Goal: Task Accomplishment & Management: Complete application form

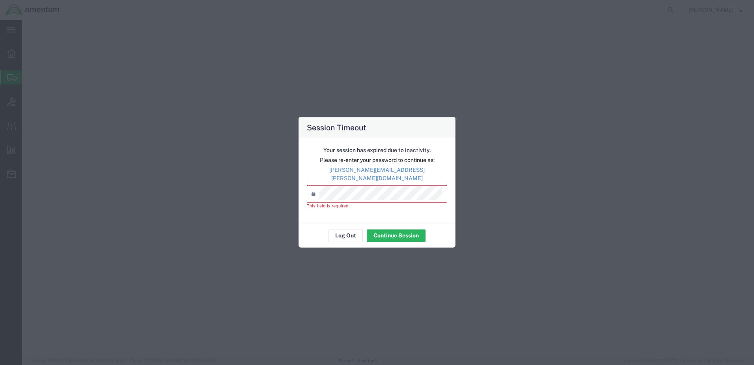
select select "49949"
select select
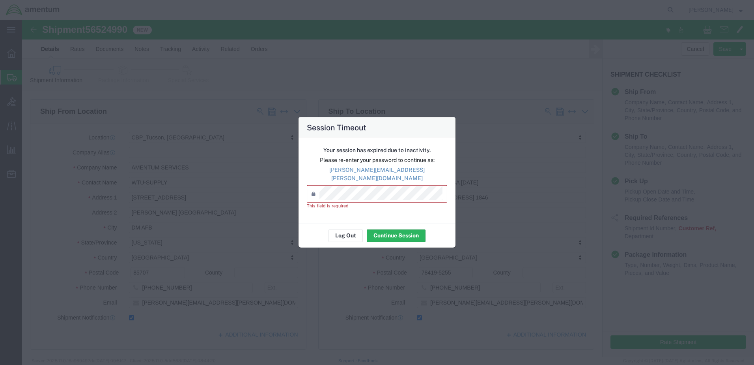
scroll to position [356, 0]
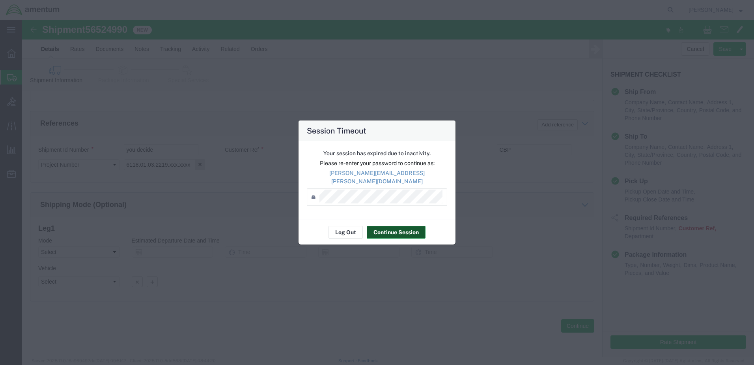
click at [400, 226] on button "Continue Session" at bounding box center [396, 232] width 59 height 13
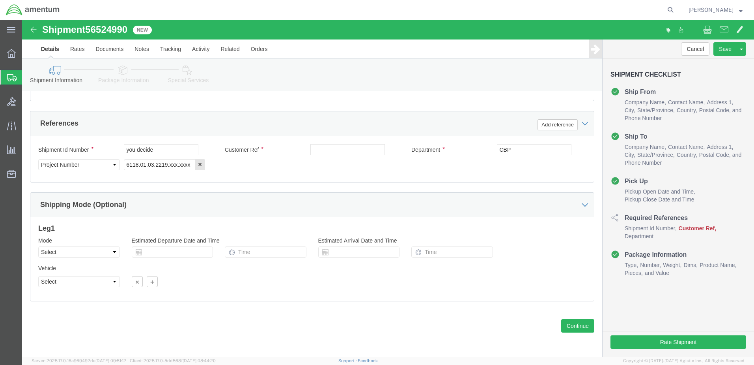
click at [0, 0] on span "Create from Template" at bounding box center [0, 0] width 0 height 0
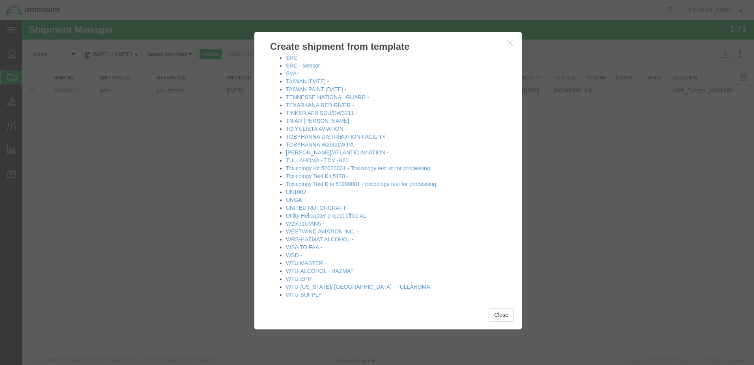
scroll to position [896, 0]
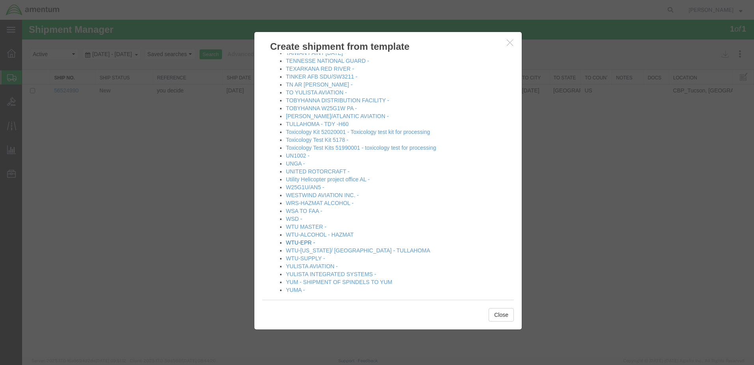
click at [298, 239] on link "WTU-EPR -" at bounding box center [300, 242] width 29 height 6
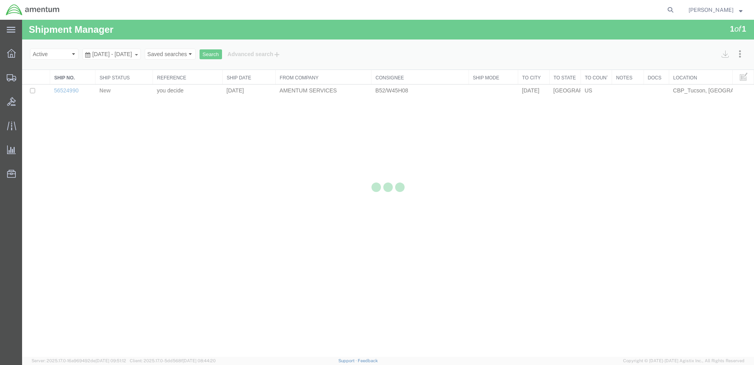
select select "49949"
select select "49933"
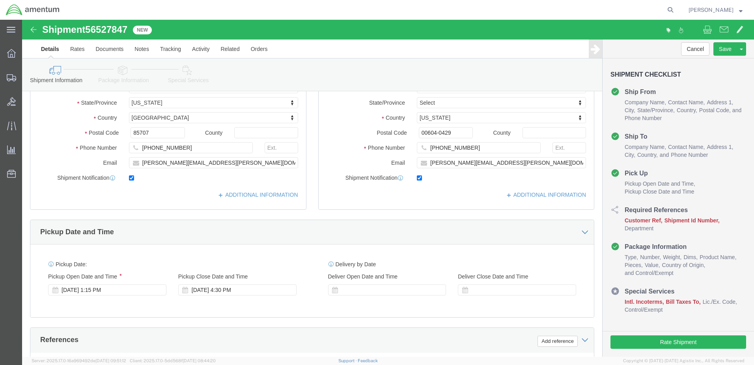
scroll to position [237, 0]
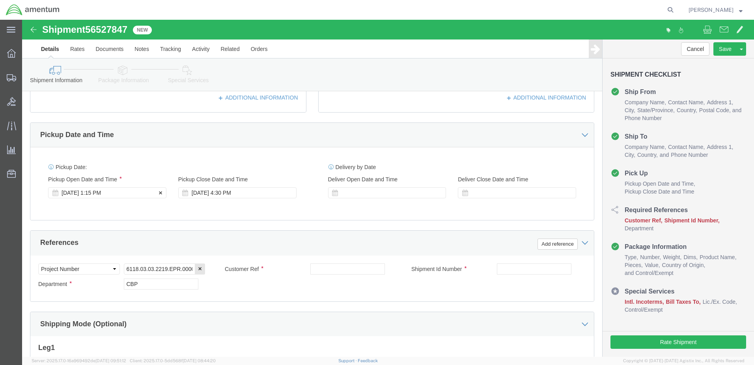
click div "[DATE] 1:15 PM"
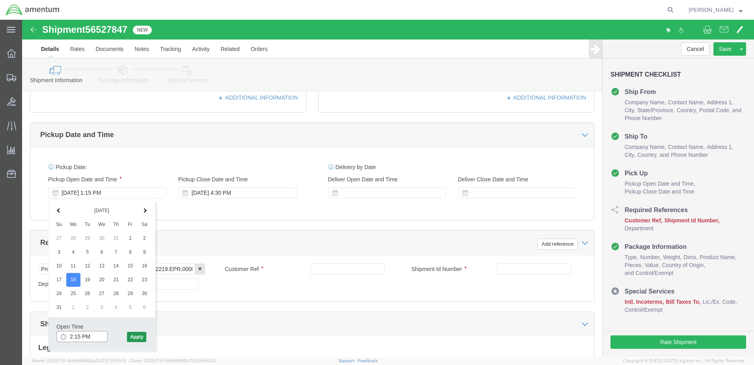
type input "2:15 PM"
drag, startPoint x: 112, startPoint y: 317, endPoint x: 193, endPoint y: 281, distance: 88.5
click button "Apply"
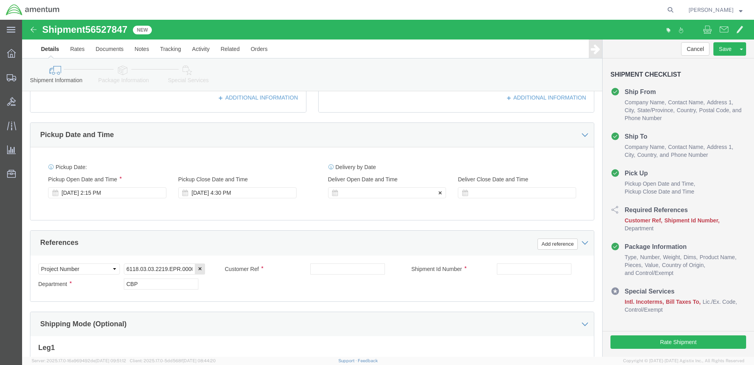
drag, startPoint x: 348, startPoint y: 178, endPoint x: 346, endPoint y: 174, distance: 5.0
click div "Delivery Start Date Delivery Start Time Deliver Open Date and Time Deliver Clos…"
click div
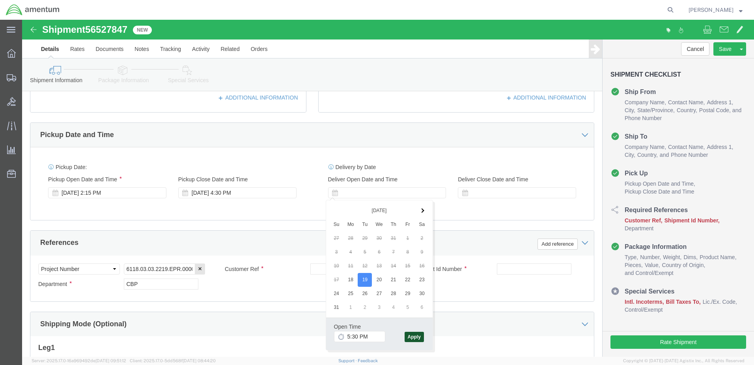
drag, startPoint x: 396, startPoint y: 318, endPoint x: 393, endPoint y: 312, distance: 7.2
click button "Apply"
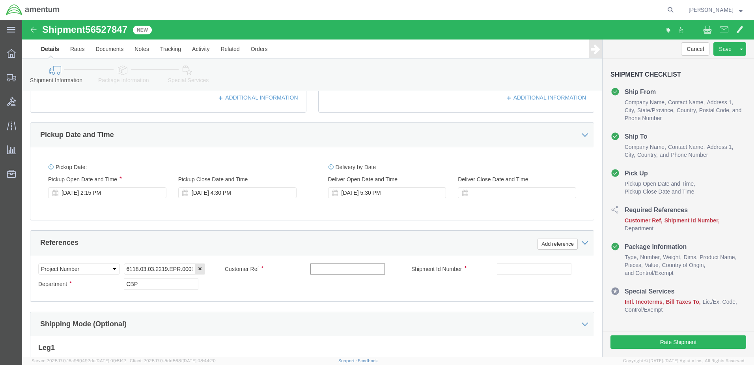
click input "text"
drag, startPoint x: 353, startPoint y: 250, endPoint x: 257, endPoint y: 250, distance: 96.7
click div "Customer Ref US:325193 / PANEL IND"
type input "US:325193 / PANEL IND"
click input "text"
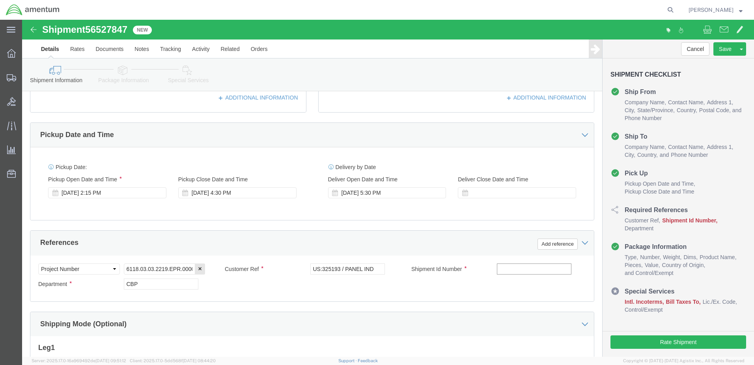
paste input "US:325193 / PANEL IND"
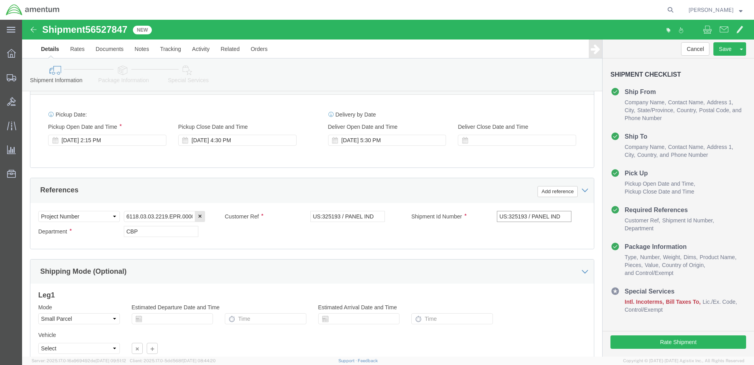
scroll to position [356, 0]
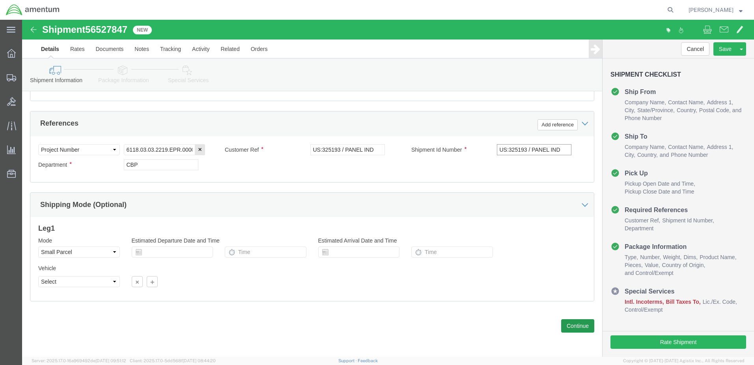
type input "US:325193 / PANEL IND"
click button "Continue"
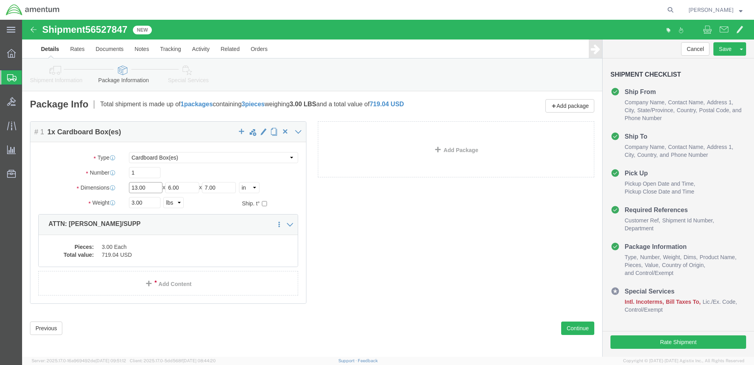
drag, startPoint x: 133, startPoint y: 169, endPoint x: 40, endPoint y: 173, distance: 92.8
click div "Dimensions Length 13.00 x Width 6.00 x Height 7.00 Select cm ft in"
type input "10"
type input "8"
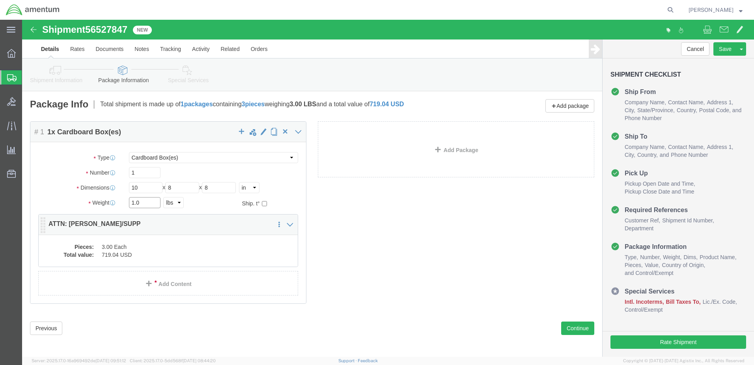
type input "1.0"
click div "Pieces: 3.00 Each Total value: 719.04 USD"
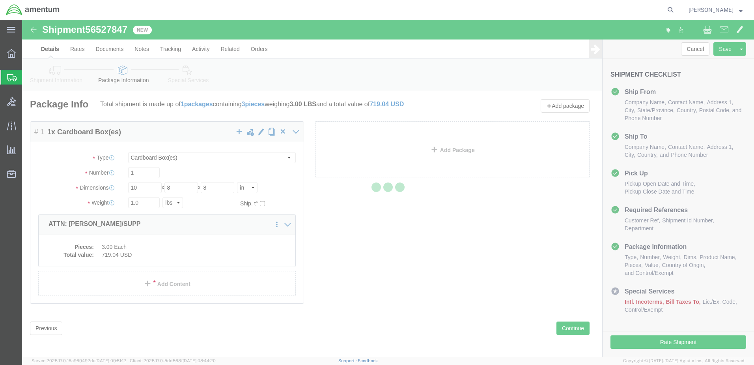
click at [195, 241] on div at bounding box center [388, 188] width 732 height 337
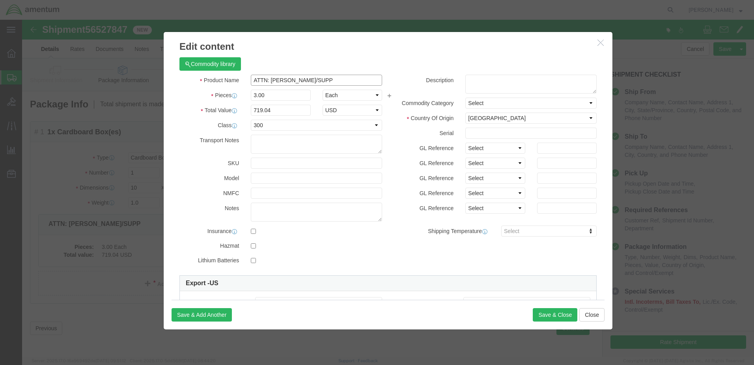
drag, startPoint x: 295, startPoint y: 59, endPoint x: 81, endPoint y: 62, distance: 214.2
click div "Edit content Commodity library Product Name ATTN: [PERSON_NAME]/SUPP Pieces 3.0…"
paste input "US:325193 / PANEL IND"
type input "US:325193 / PANEL IND"
drag, startPoint x: 243, startPoint y: 78, endPoint x: 181, endPoint y: 73, distance: 61.8
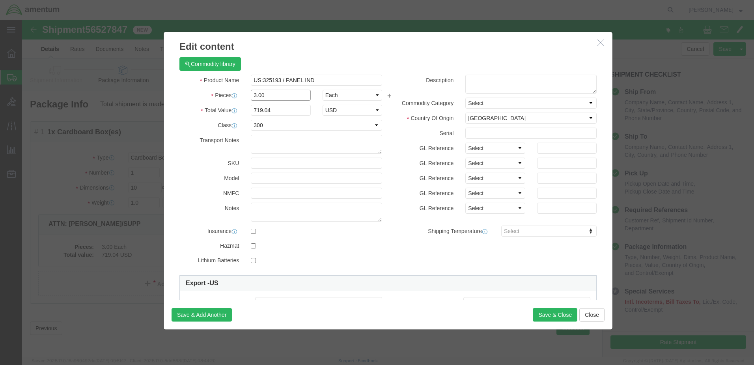
click div "Pieces 3.00 Select Bag Barrels 100Board Feet Bottle Box Blister Pack Carats Can…"
type input "1.00"
type input "239.68"
drag, startPoint x: 254, startPoint y: 93, endPoint x: 185, endPoint y: 93, distance: 68.6
click div "Total Value 239.68 Select ADP AED AFN ALL AMD AOA ARS ATS AUD AWG AZN BAM BBD B…"
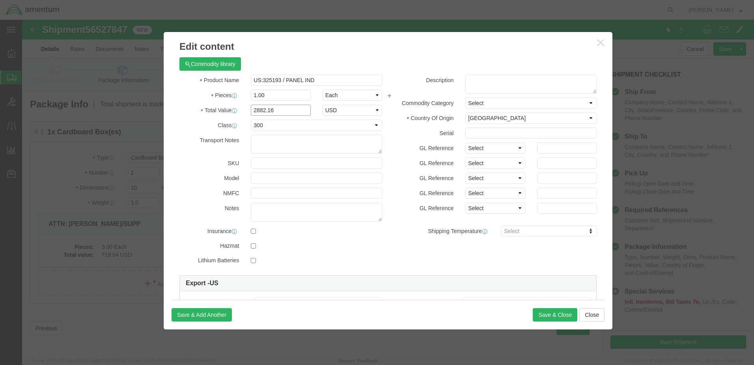
type input "2882.16"
click select "Select 50 55 60 65 70 85 92.5 100 125 175 250 300 400"
drag, startPoint x: 98, startPoint y: 128, endPoint x: 103, endPoint y: 128, distance: 4.7
click div
click input "text"
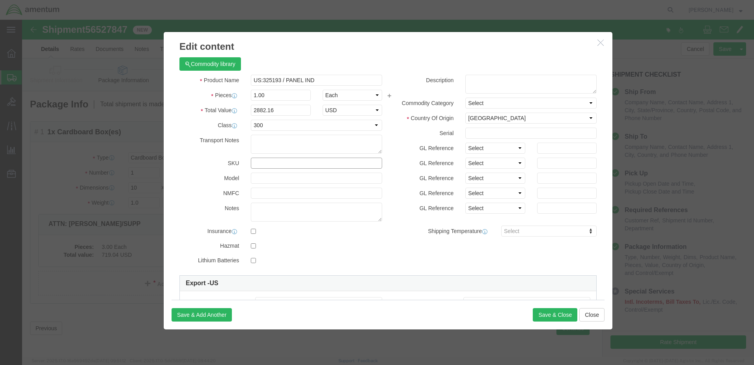
paste input "5895012547804"
type input "5895012547804"
click textarea
paste textarea "[PHONE_NUMBER]"
paste textarea "5895012547804"
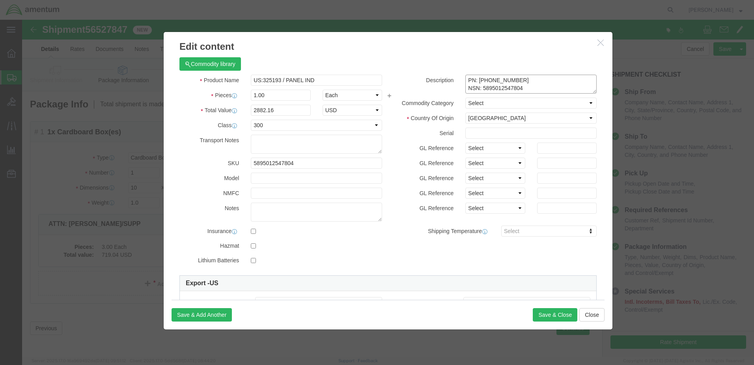
scroll to position [6, 0]
paste textarea "PANEL INDICATOR"
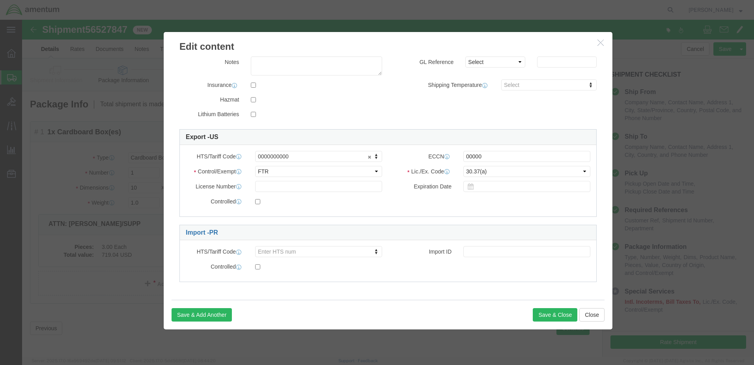
scroll to position [2, 0]
type textarea "PN: [PHONE_NUMBER] NSN: 5895012547804 NOM: PANEL INDICATOR"
click button "Save & Close"
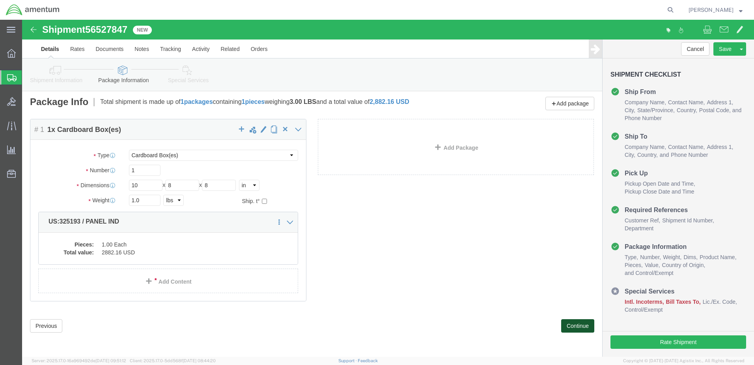
click button "Continue"
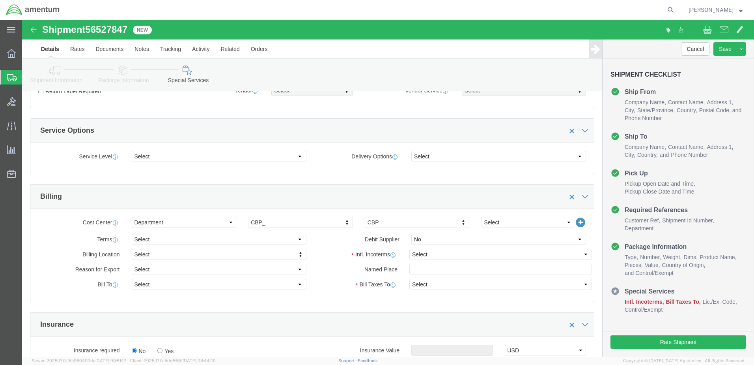
scroll to position [318, 0]
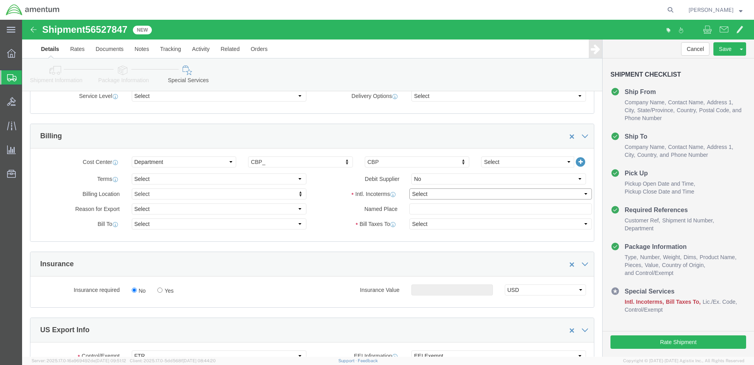
click select "Select Carriage Insurance Paid Carriage Paid To Cost and Freight Cost Insurance…"
select select "DDP"
click select "Select Carriage Insurance Paid Carriage Paid To Cost and Freight Cost Insurance…"
select select "SHIP"
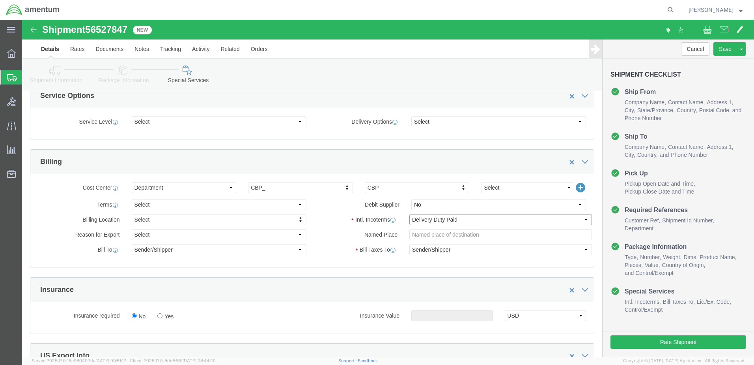
scroll to position [279, 0]
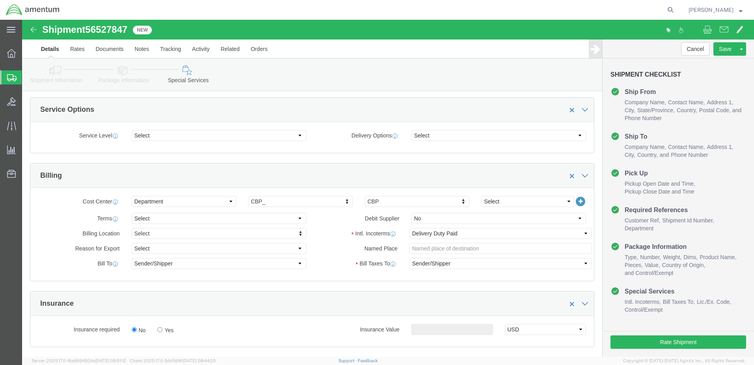
click icon
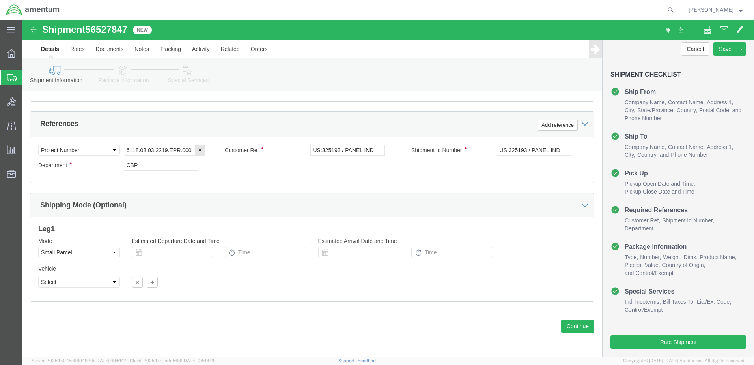
scroll to position [356, 0]
click button "Continue"
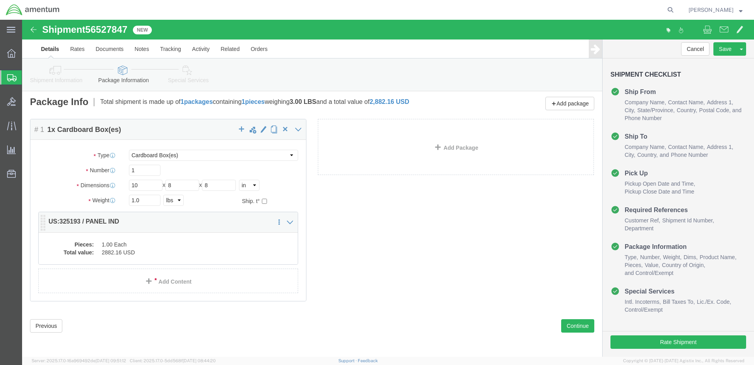
click dd "2882.16 USD"
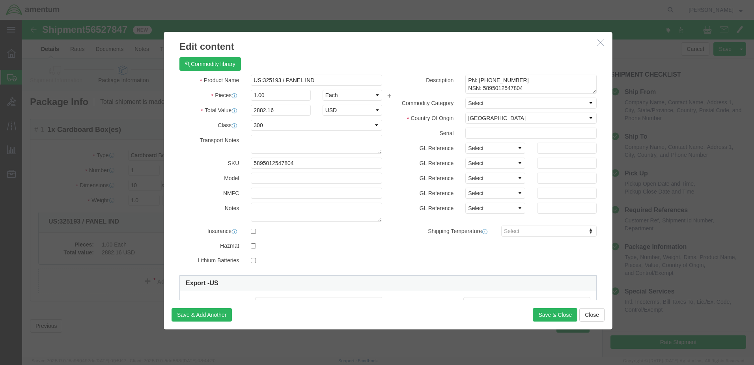
drag, startPoint x: 291, startPoint y: 37, endPoint x: 227, endPoint y: 71, distance: 72.2
click div "Commodity library Product Name US:325193 / PANEL IND Pieces 1.00 Select Bag Bar…"
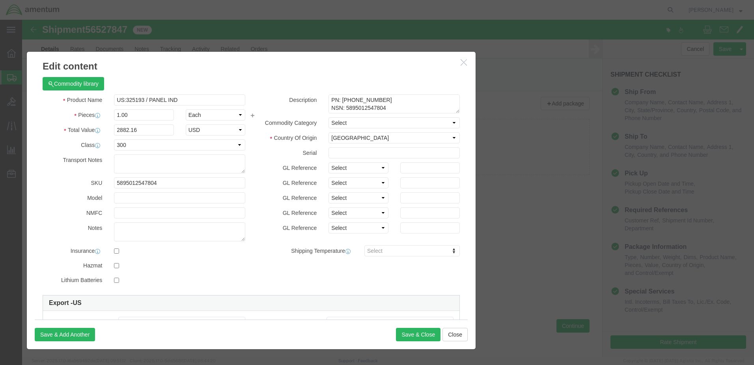
drag, startPoint x: 292, startPoint y: 28, endPoint x: 155, endPoint y: 48, distance: 138.3
click h3 "Edit content"
click icon "button"
